Goal: Information Seeking & Learning: Learn about a topic

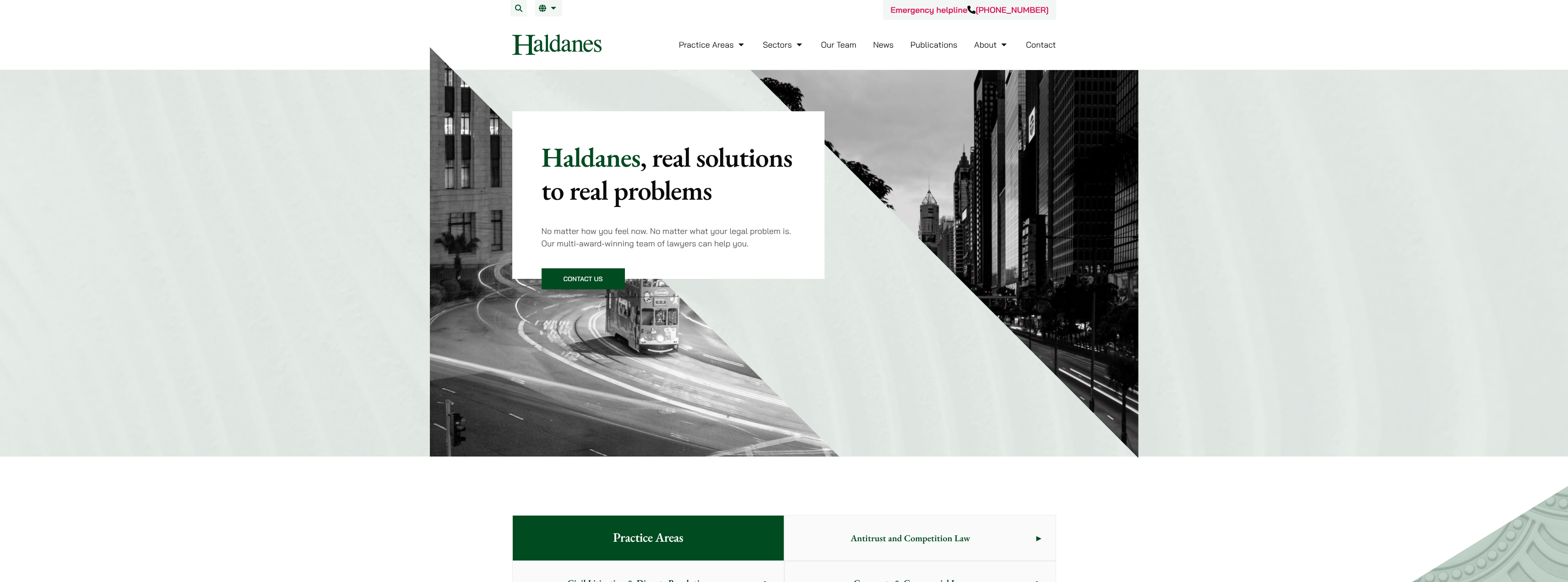
click at [971, 43] on ul "Practice Areas Antitrust and Competition Law Civil Litigation & Dispute Resolut…" at bounding box center [866, 44] width 377 height 19
click at [559, 43] on img at bounding box center [557, 44] width 90 height 20
click at [992, 44] on link "About" at bounding box center [992, 44] width 35 height 11
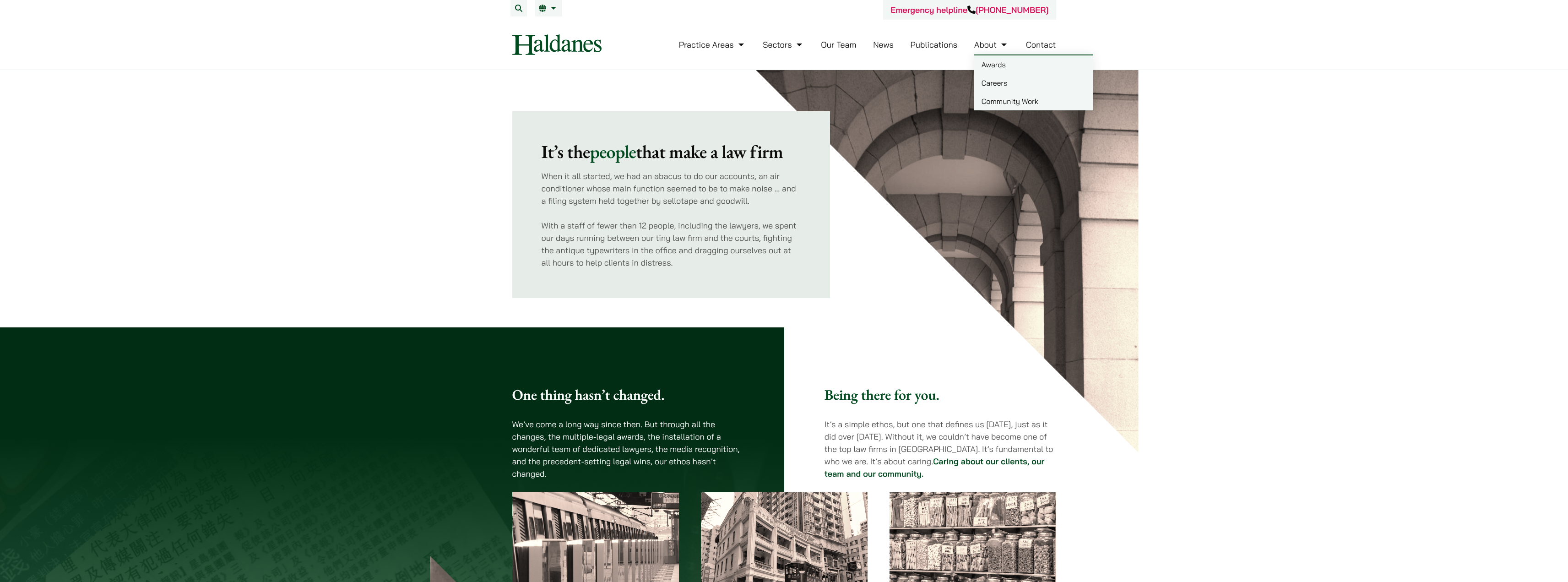
click at [977, 39] on li "About Awards Careers Community Work" at bounding box center [992, 44] width 35 height 19
click at [971, 43] on ul "Practice Areas Antitrust and Competition Law Civil Litigation & Dispute Resolut…" at bounding box center [866, 44] width 377 height 19
click at [994, 41] on link "About" at bounding box center [992, 44] width 35 height 11
click at [990, 99] on link "Community Work" at bounding box center [1034, 100] width 120 height 18
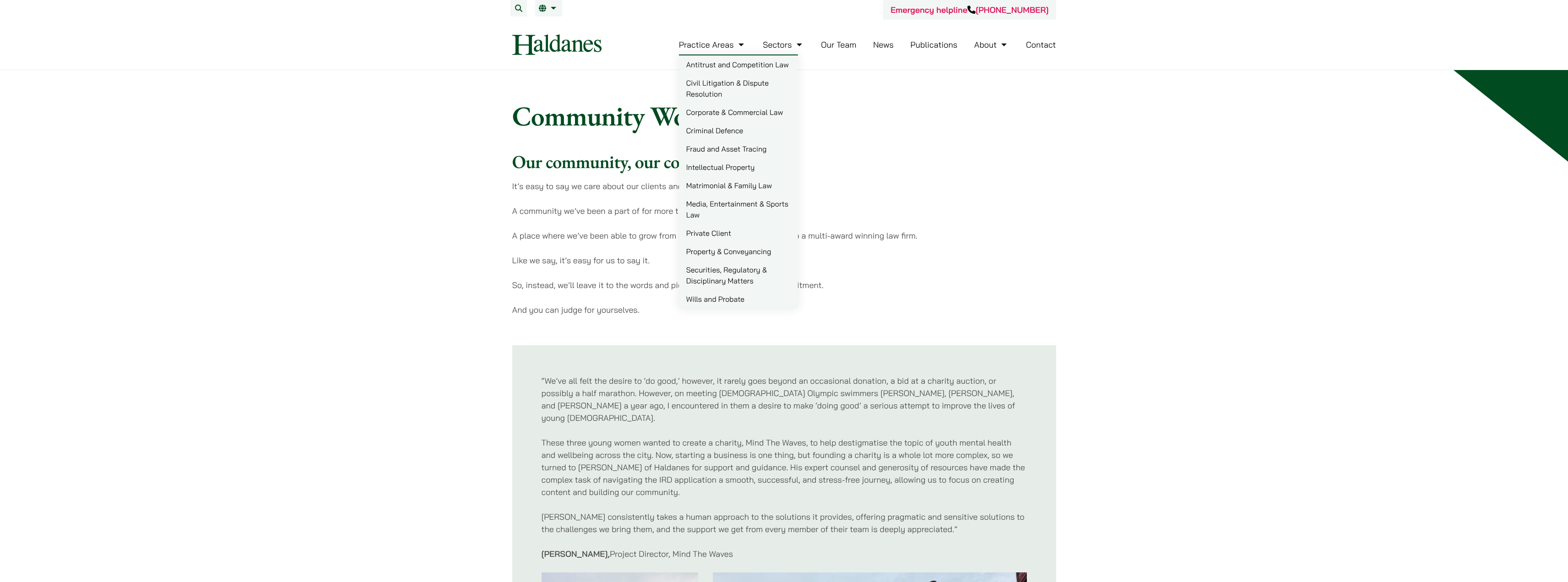
click at [523, 52] on img at bounding box center [557, 44] width 90 height 20
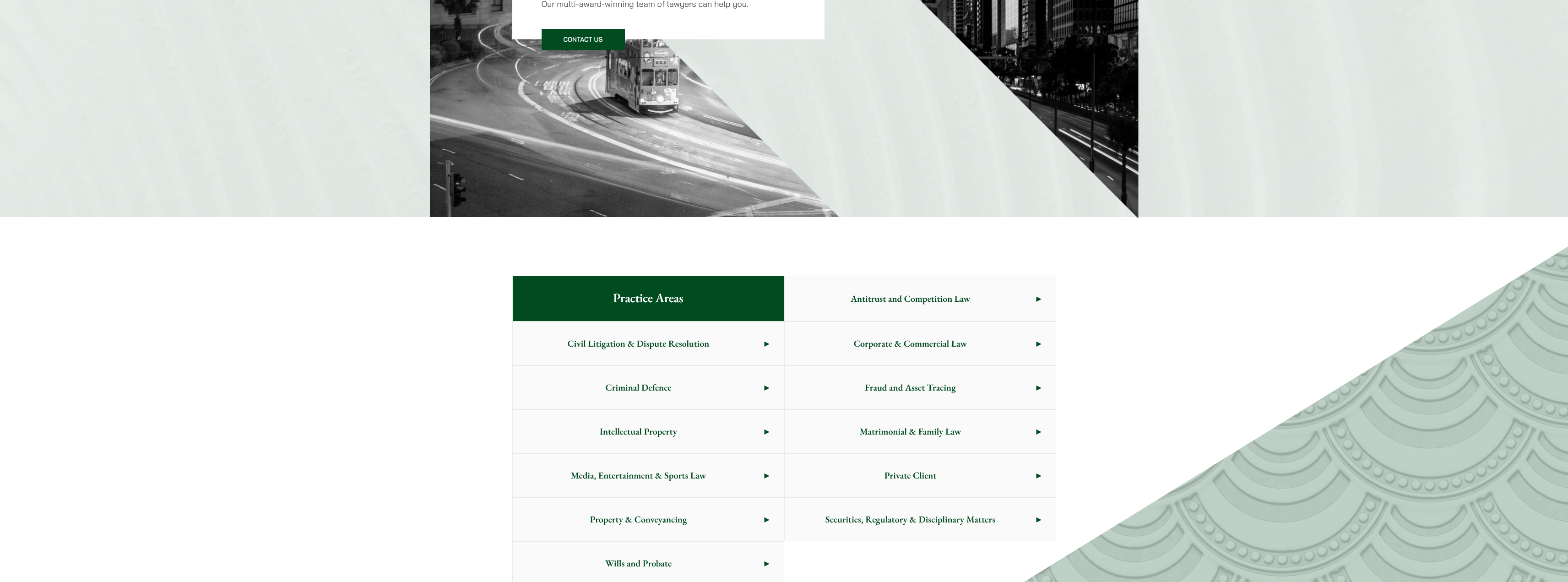
scroll to position [321, 0]
